Goal: Transaction & Acquisition: Purchase product/service

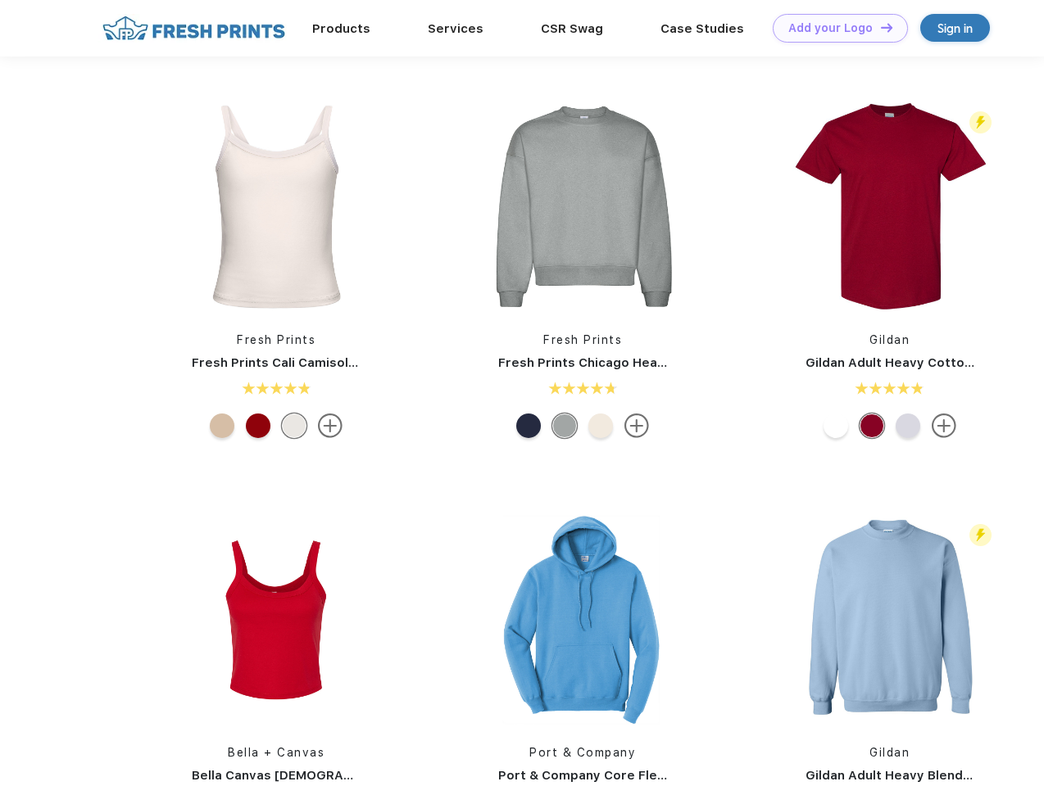
click at [834, 28] on link "Add your Logo Design Tool" at bounding box center [839, 28] width 135 height 29
click at [0, 0] on div "Design Tool" at bounding box center [0, 0] width 0 height 0
click at [879, 27] on link "Add your Logo Design Tool" at bounding box center [839, 28] width 135 height 29
click at [276, 206] on img at bounding box center [276, 206] width 218 height 218
click at [222, 426] on div at bounding box center [222, 426] width 25 height 25
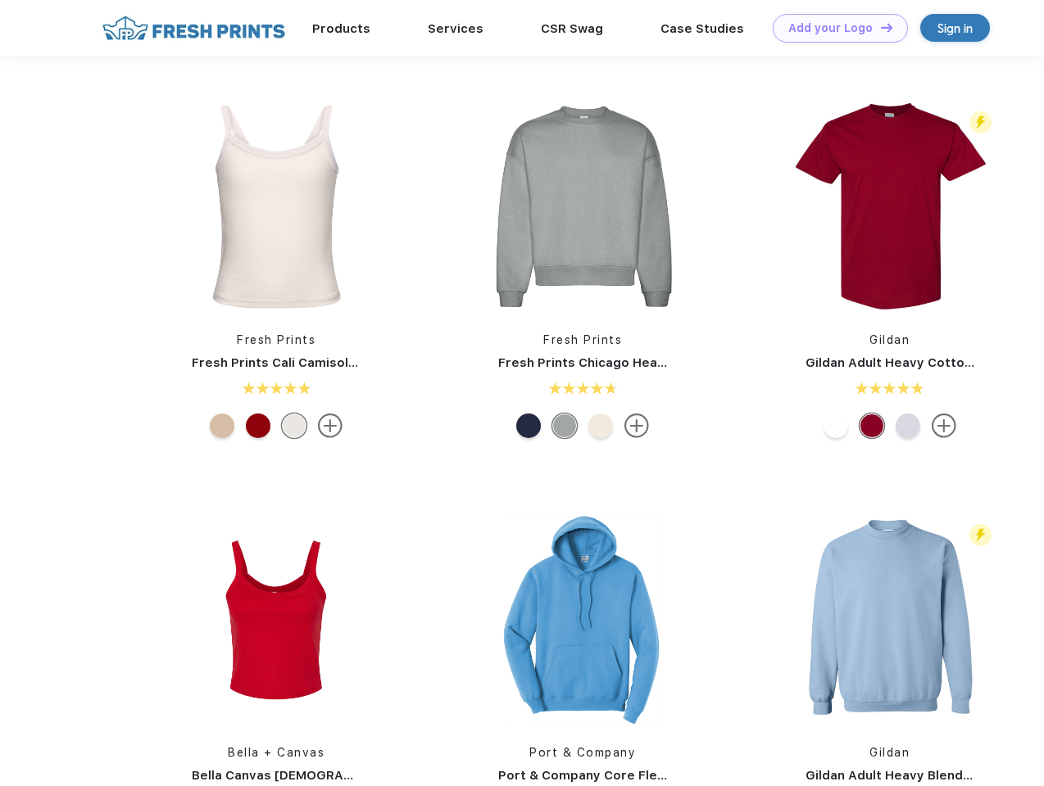
click at [258, 426] on div at bounding box center [258, 426] width 25 height 25
click at [294, 426] on div at bounding box center [294, 426] width 25 height 25
click at [582, 206] on img at bounding box center [582, 206] width 218 height 218
click at [528, 426] on div at bounding box center [528, 426] width 25 height 25
click at [564, 426] on div at bounding box center [564, 426] width 25 height 25
